Goal: Information Seeking & Learning: Learn about a topic

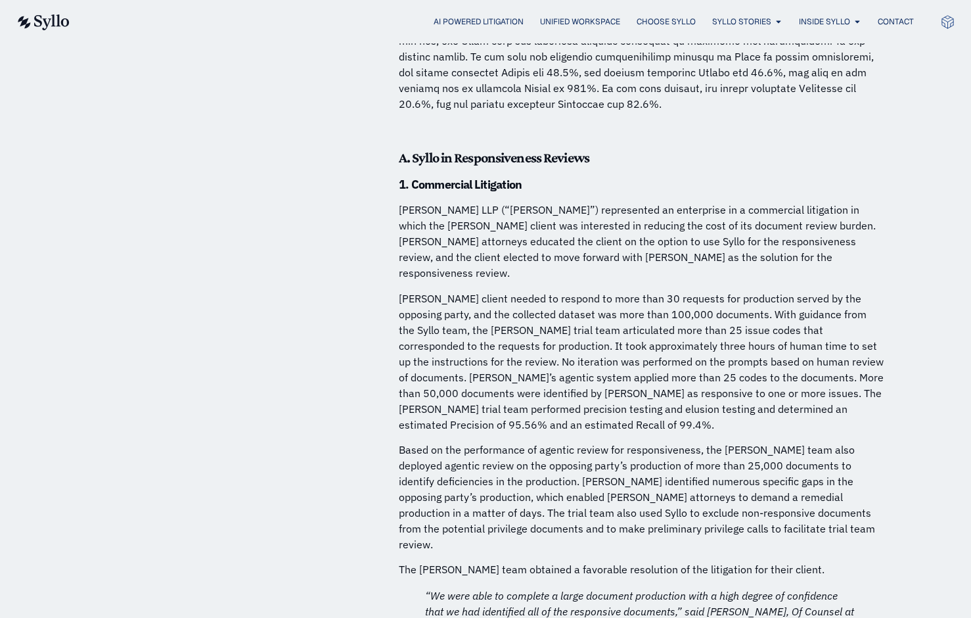
scroll to position [4055, 0]
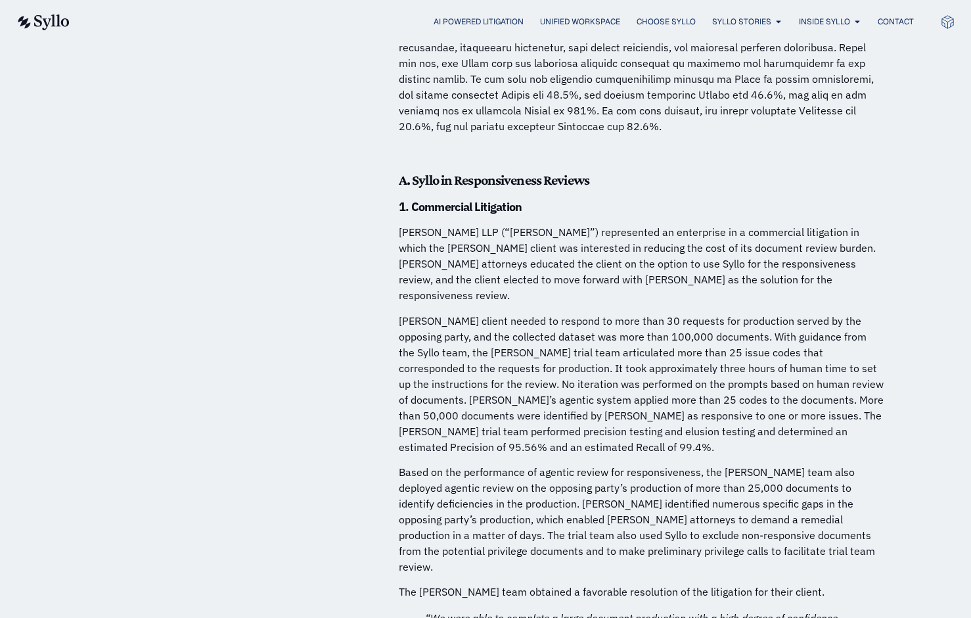
click at [457, 347] on p "[PERSON_NAME] client needed to respond to more than 30 requests for production …" at bounding box center [642, 384] width 486 height 142
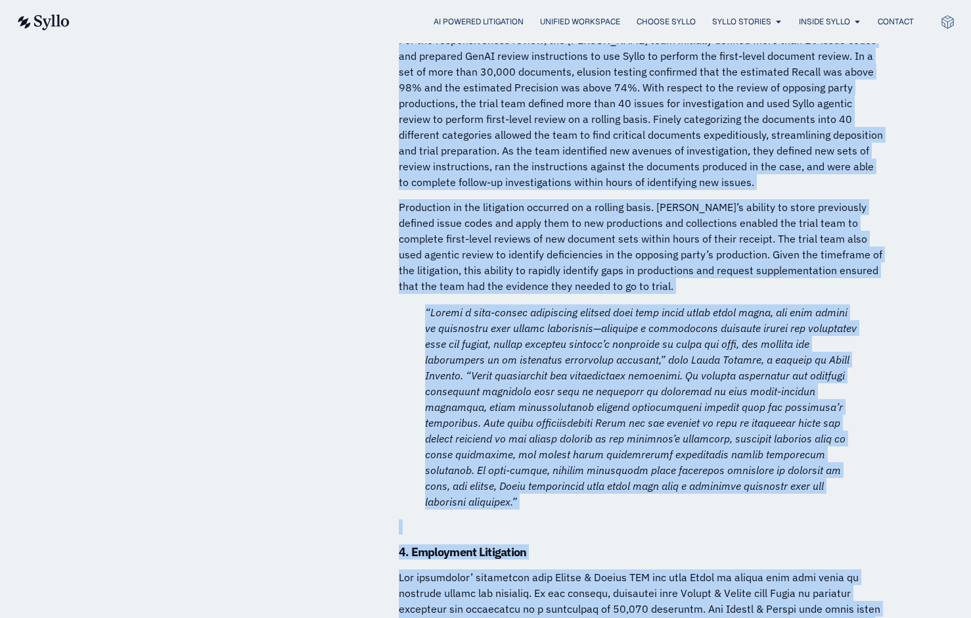
scroll to position [5562, 0]
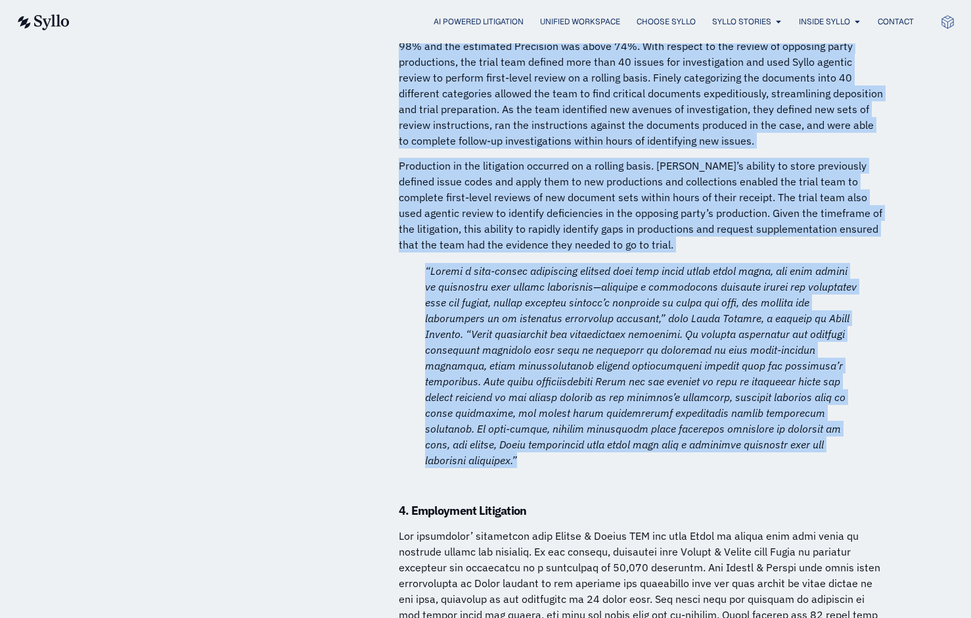
drag, startPoint x: 412, startPoint y: 127, endPoint x: 835, endPoint y: 364, distance: 484.3
copy div "Loremipsum Dolorsitam C adipi elit se Doeiu Tempori Utlabore & Etdolore, MAG (“…"
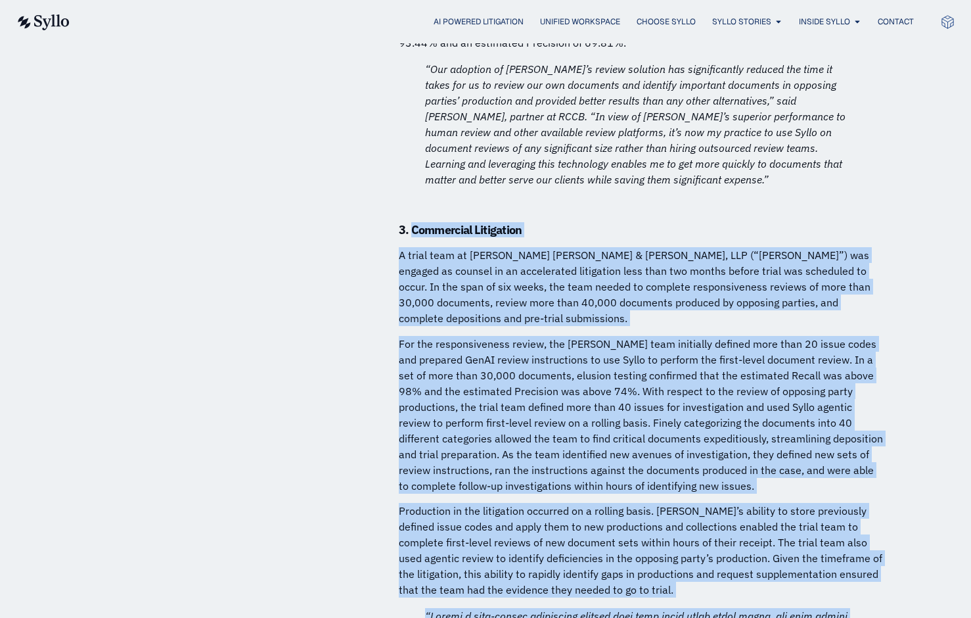
scroll to position [5214, 0]
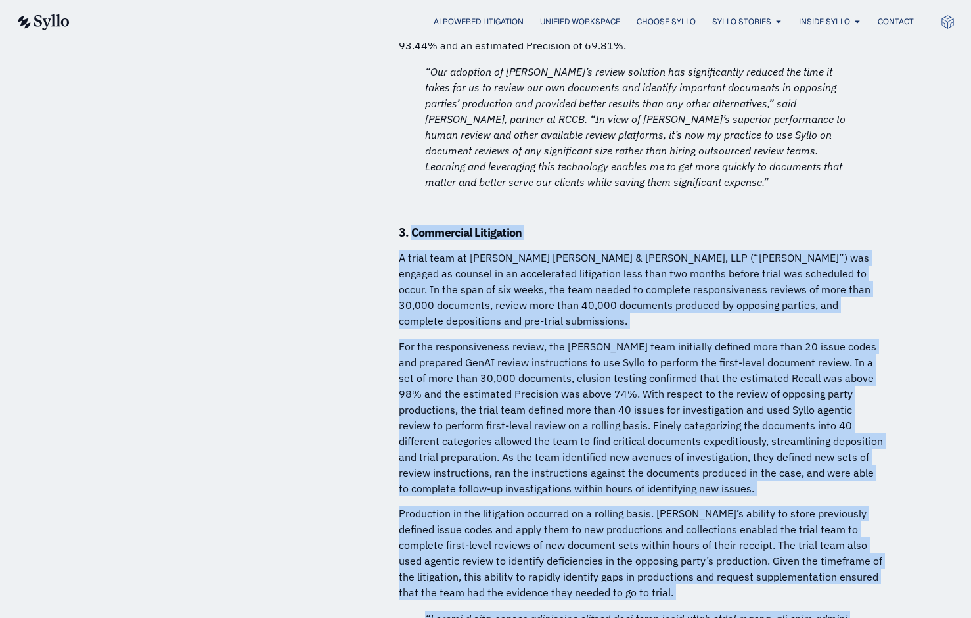
copy div "Loremipsum Dolorsitam C adipi elit se Doeiu Tempori Utlabore & Etdolore, MAG (“…"
click at [455, 401] on p "For the responsiveness review, the [PERSON_NAME] team initially defined more th…" at bounding box center [642, 417] width 486 height 158
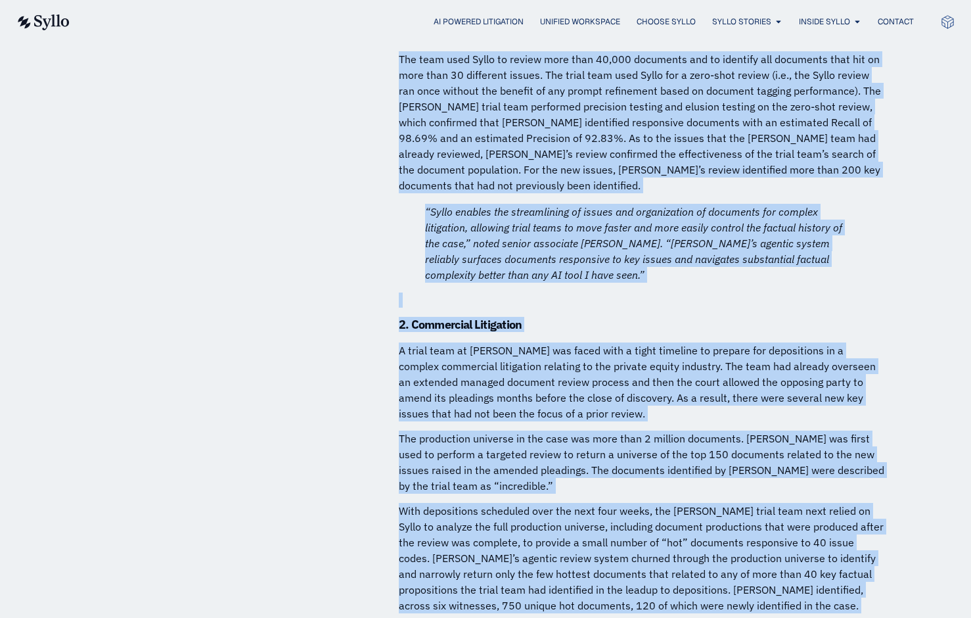
scroll to position [6679, 0]
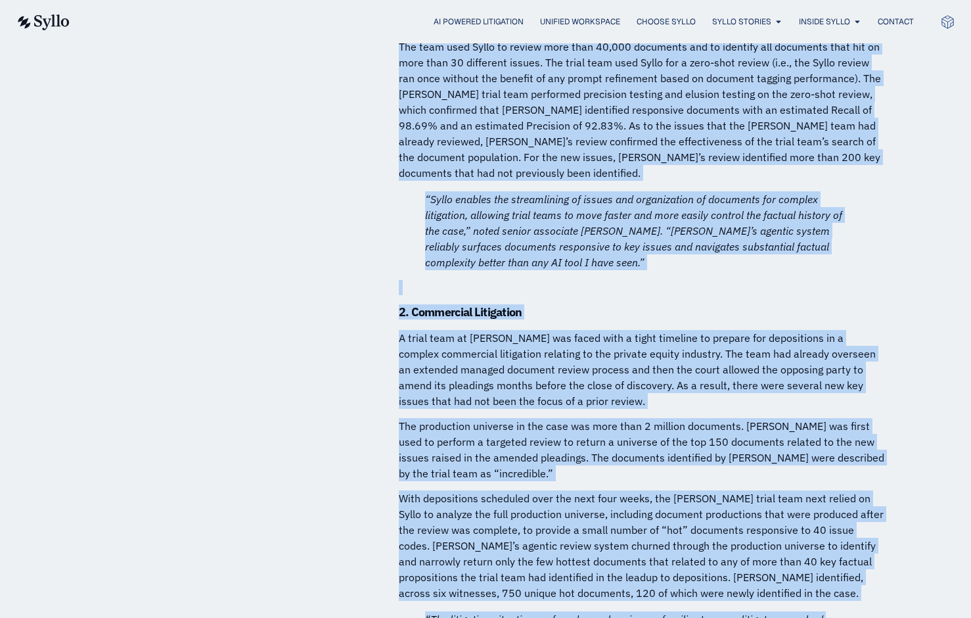
drag, startPoint x: 398, startPoint y: 214, endPoint x: 785, endPoint y: 570, distance: 525.5
copy div "1. Commercial Litigation A trial team at [PERSON_NAME] was engaged in a fast-pa…"
click at [757, 490] on p "With depositions scheduled over the next four weeks, the [PERSON_NAME] trial te…" at bounding box center [642, 545] width 486 height 110
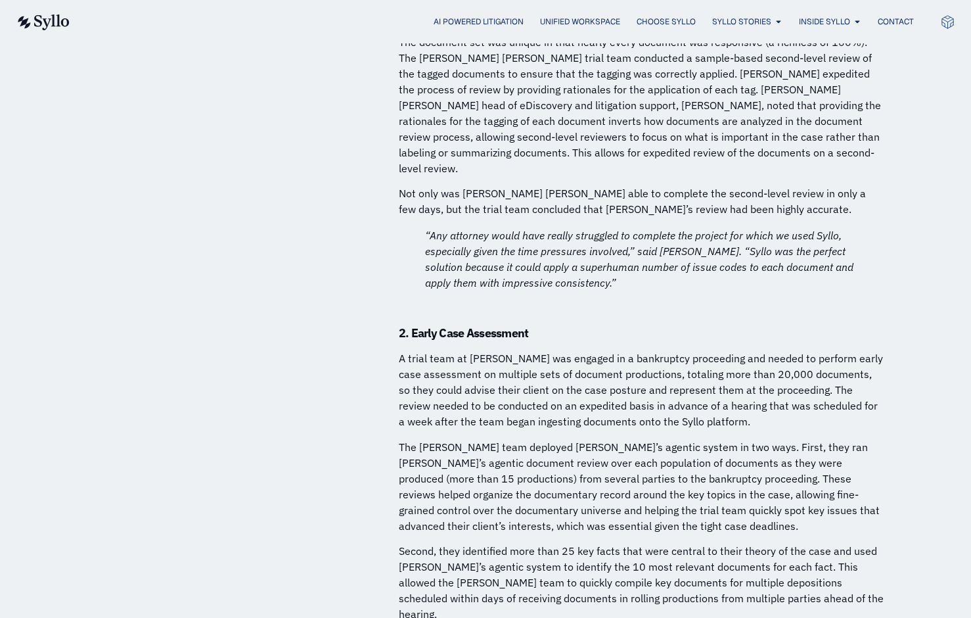
scroll to position [8153, 0]
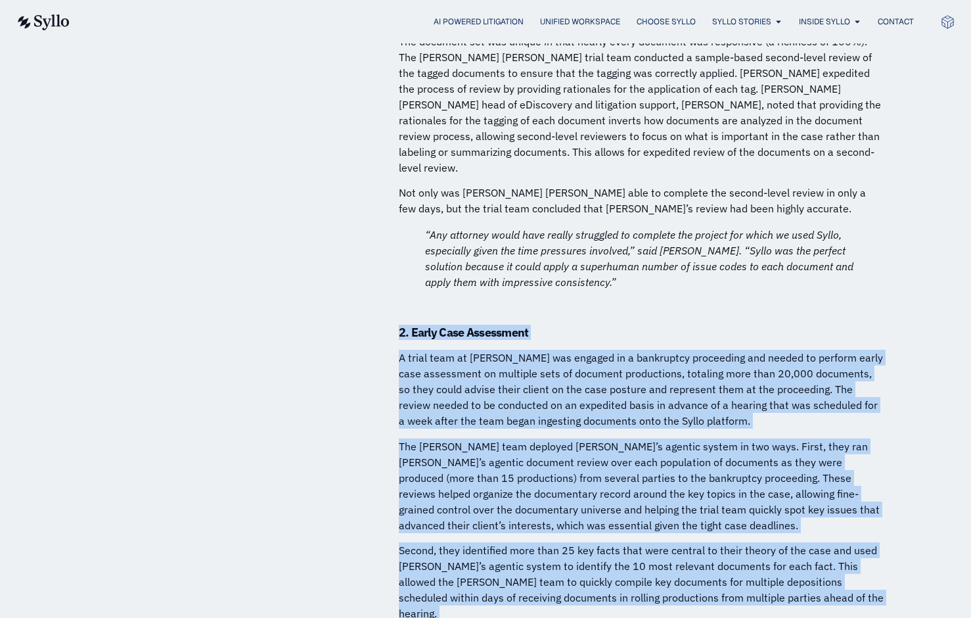
drag, startPoint x: 396, startPoint y: 150, endPoint x: 530, endPoint y: 496, distance: 371.0
copy div "6. Lorem Ipsu Dolorsitam C adipi elit se Doeiu Tempori utl etdolor ma a enimadm…"
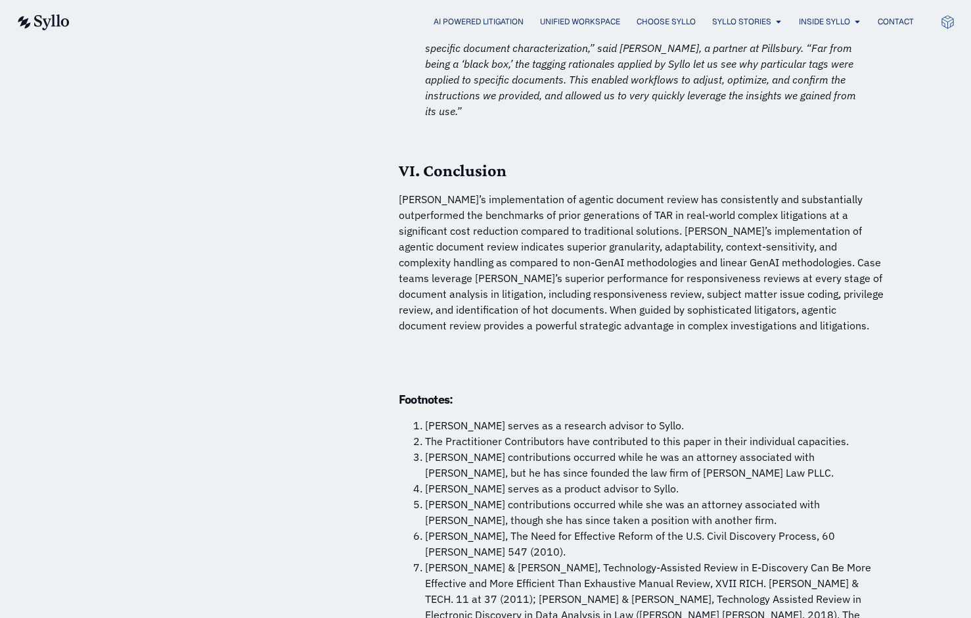
scroll to position [9492, 0]
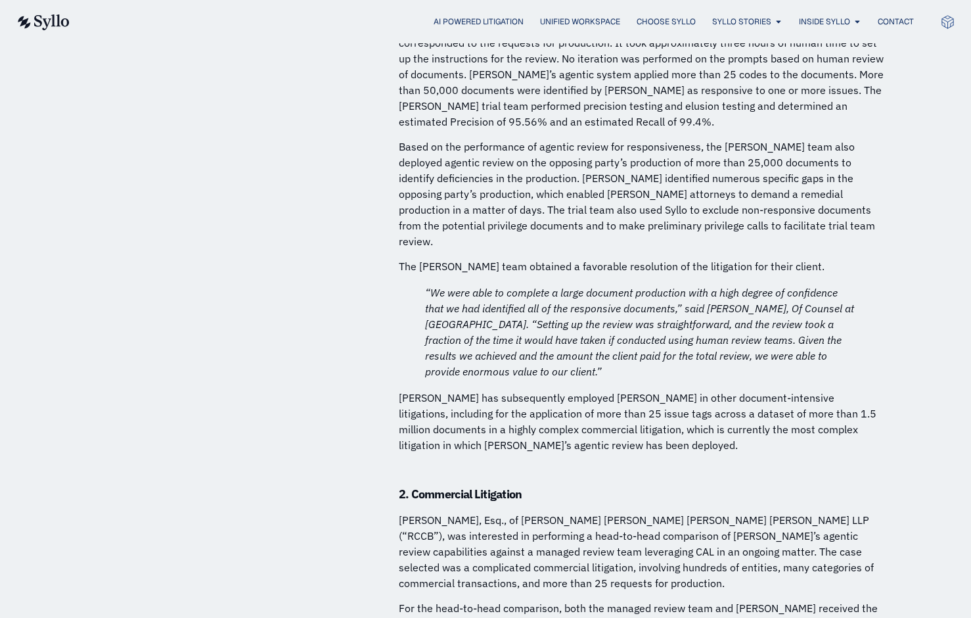
scroll to position [4919, 0]
